Goal: Transaction & Acquisition: Purchase product/service

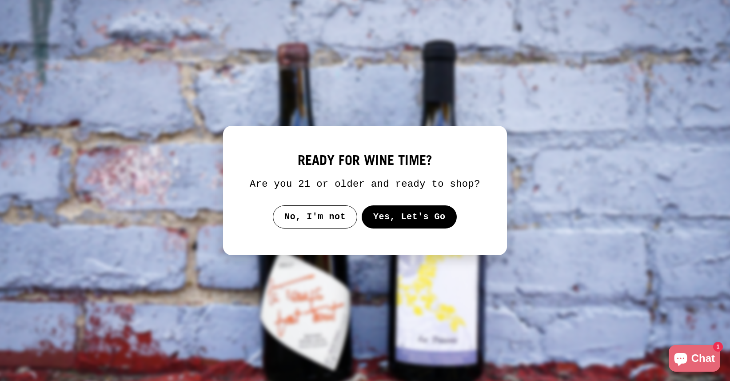
click at [399, 221] on button "Yes, Let's Go" at bounding box center [410, 216] width 96 height 23
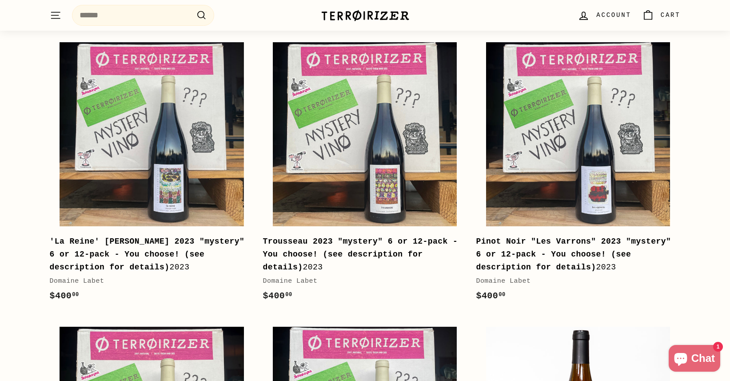
scroll to position [280, 0]
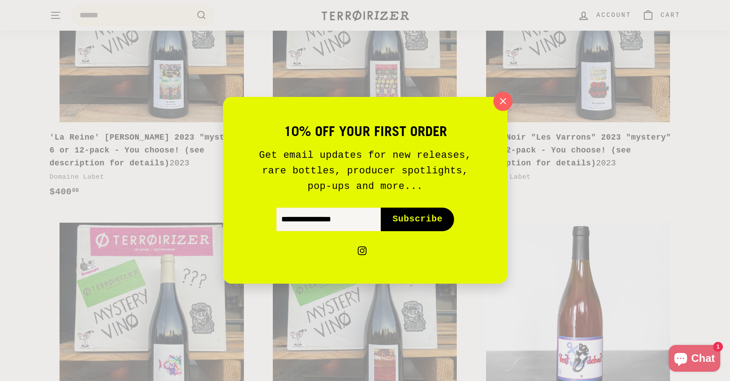
click at [504, 97] on icon "button" at bounding box center [502, 101] width 13 height 13
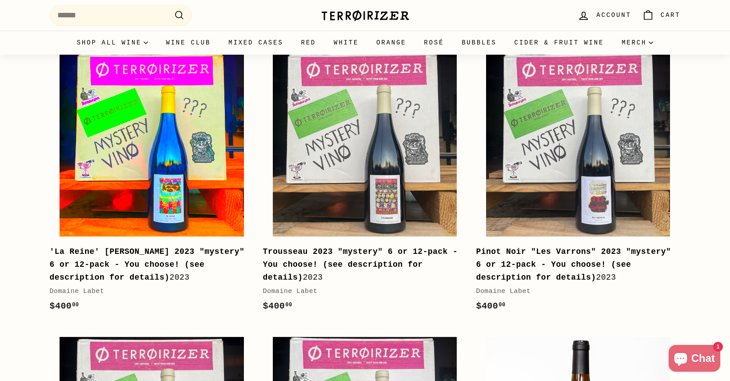
scroll to position [0, 0]
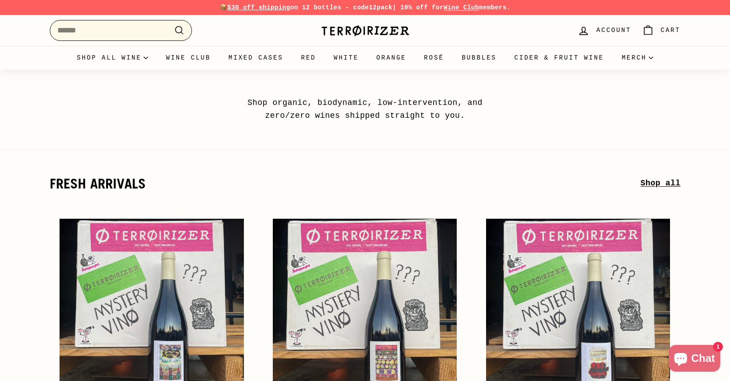
click at [154, 29] on input "Search" at bounding box center [121, 30] width 142 height 21
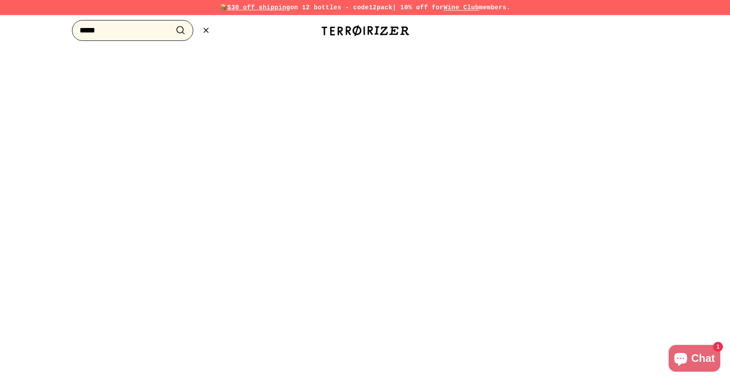
type input "*****"
click at [172, 24] on button ".cls-1{fill:none;stroke:#000;stroke-miterlimit:10;stroke-width:2px} Search" at bounding box center [180, 31] width 16 height 14
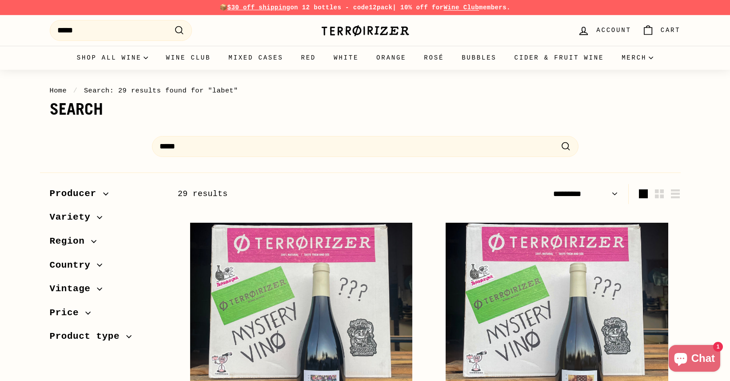
select select "*********"
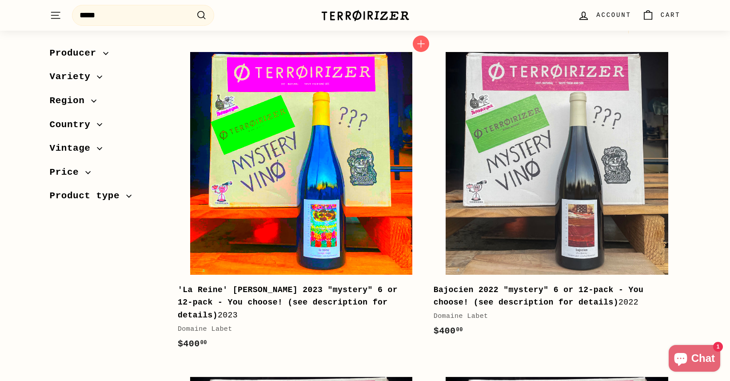
scroll to position [146, 0]
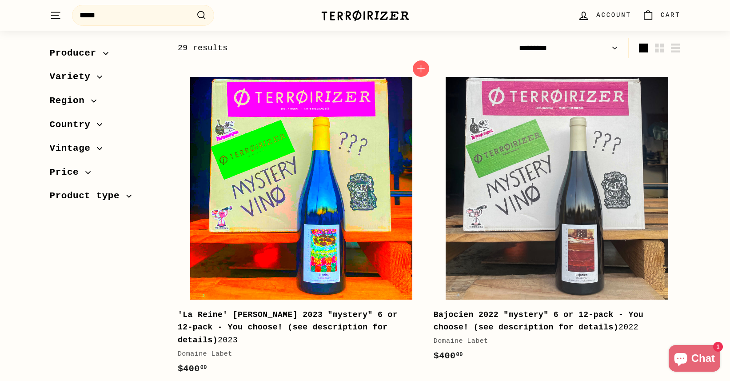
click at [393, 242] on img at bounding box center [301, 188] width 222 height 222
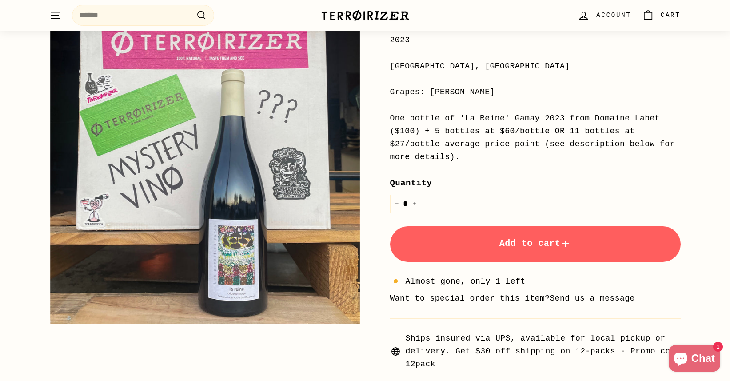
scroll to position [268, 0]
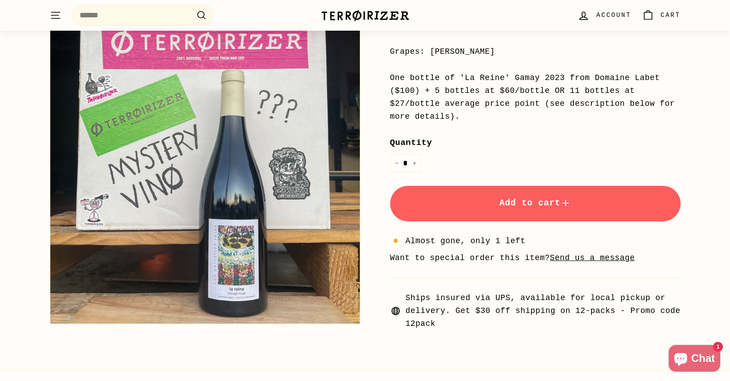
click at [485, 186] on button "Add to cart" at bounding box center [535, 204] width 291 height 36
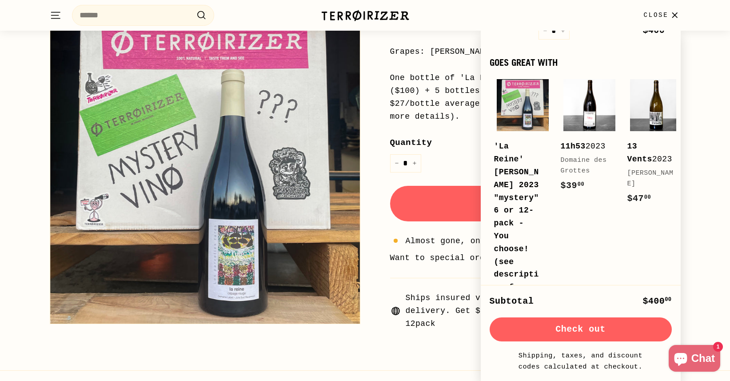
scroll to position [111, 0]
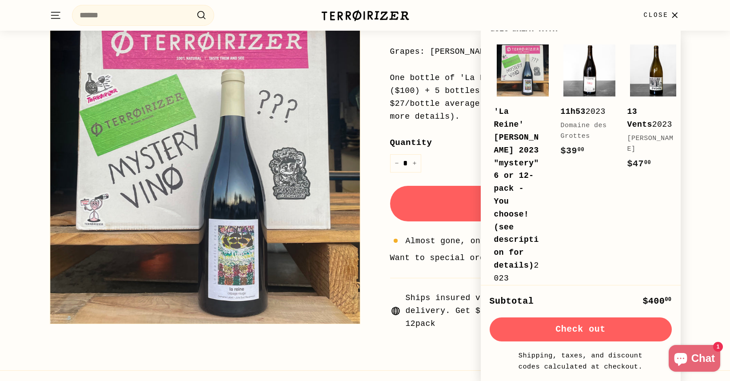
click at [576, 333] on button "Check out" at bounding box center [581, 329] width 182 height 24
